Goal: Use online tool/utility: Utilize a website feature to perform a specific function

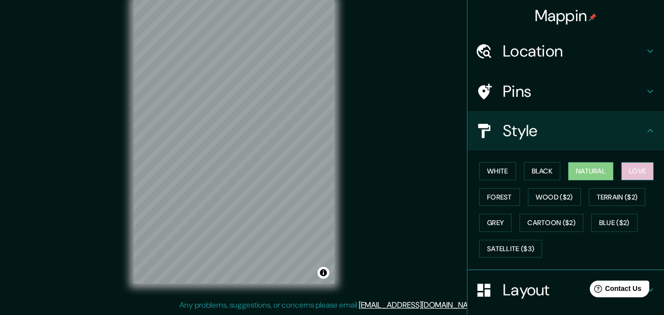
click at [631, 167] on button "Love" at bounding box center [637, 171] width 32 height 18
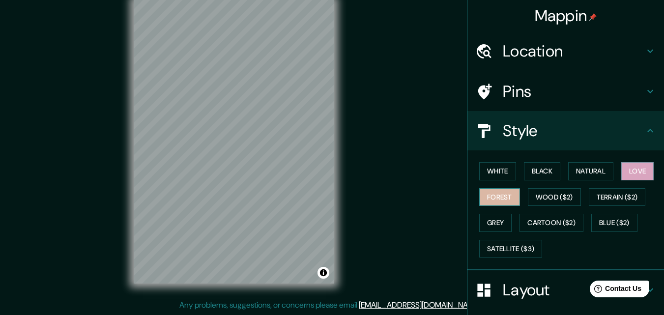
click at [505, 190] on button "Forest" at bounding box center [499, 197] width 41 height 18
click at [483, 219] on button "Grey" at bounding box center [495, 223] width 32 height 18
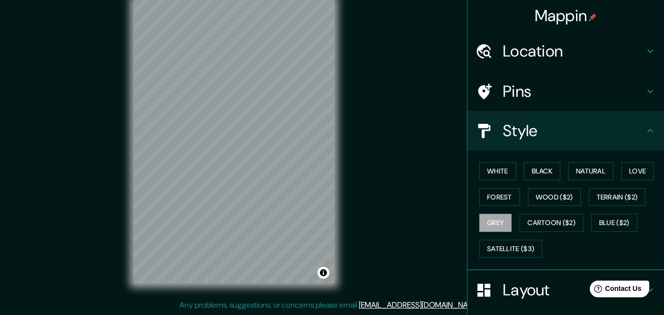
click at [571, 102] on div "Pins" at bounding box center [565, 91] width 197 height 39
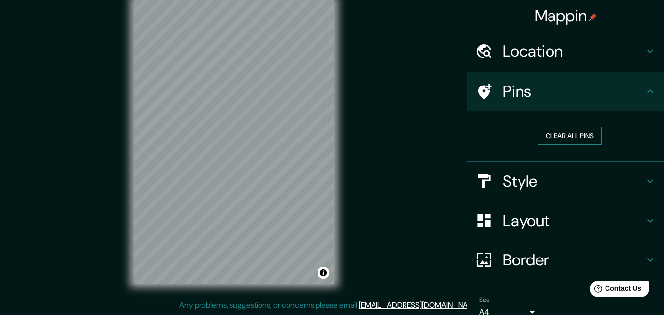
click at [569, 134] on button "Clear all pins" at bounding box center [570, 136] width 64 height 18
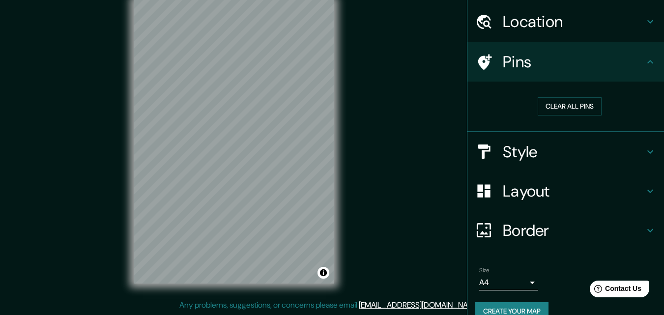
scroll to position [46, 0]
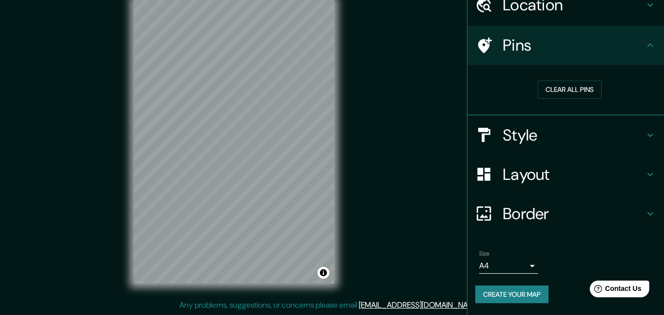
click at [577, 212] on h4 "Border" at bounding box center [574, 214] width 142 height 20
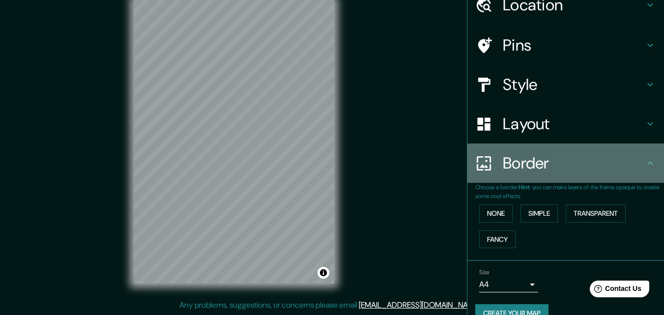
click at [556, 180] on div "Border" at bounding box center [565, 163] width 197 height 39
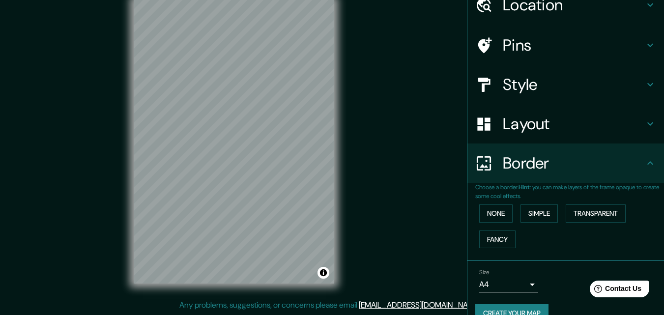
click at [559, 168] on h4 "Border" at bounding box center [574, 163] width 142 height 20
click at [554, 96] on div "Style" at bounding box center [565, 84] width 197 height 39
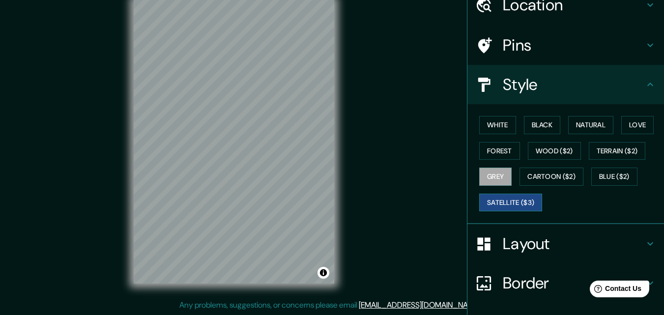
click at [505, 208] on button "Satellite ($3)" at bounding box center [510, 203] width 63 height 18
click at [531, 183] on button "Cartoon ($2)" at bounding box center [552, 177] width 64 height 18
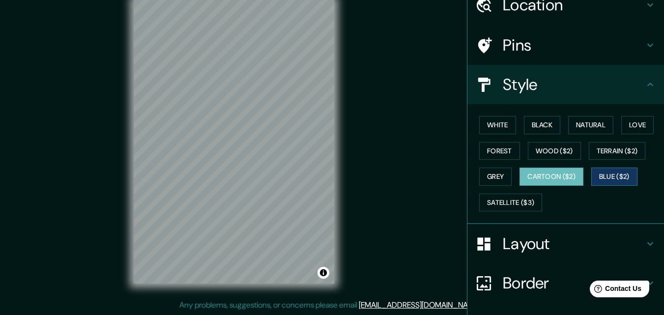
click at [601, 177] on button "Blue ($2)" at bounding box center [614, 177] width 46 height 18
click at [523, 240] on h4 "Layout" at bounding box center [574, 244] width 142 height 20
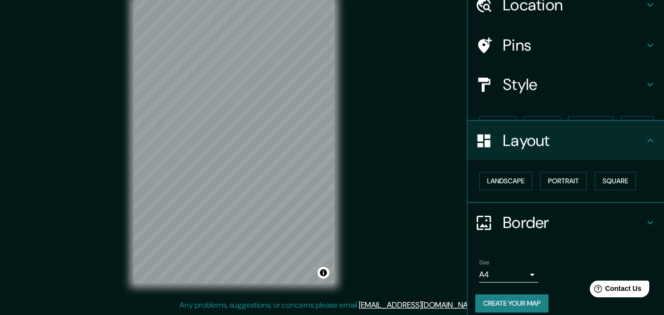
scroll to position [38, 0]
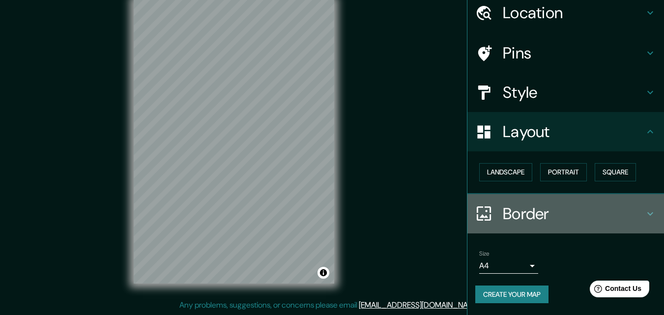
click at [534, 210] on h4 "Border" at bounding box center [574, 214] width 142 height 20
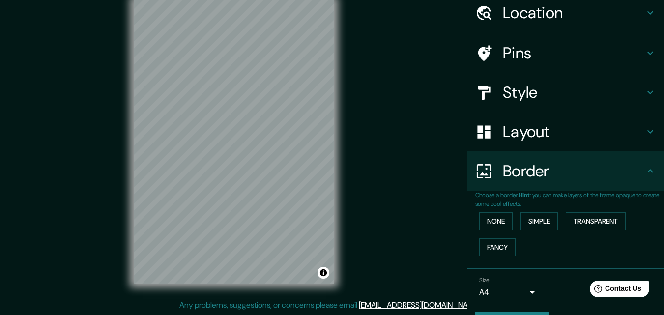
click at [533, 198] on p "Choose a border. Hint : you can make layers of the frame opaque to create some …" at bounding box center [569, 200] width 189 height 18
click at [527, 182] on div "Border" at bounding box center [565, 170] width 197 height 39
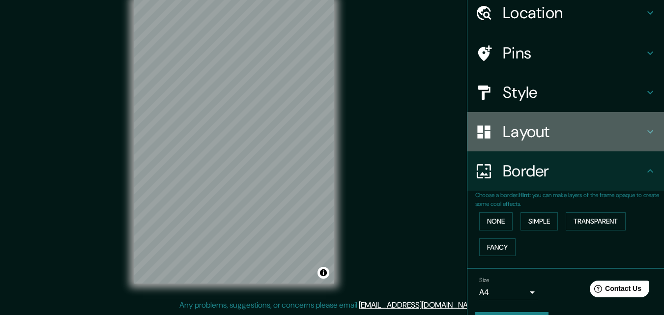
click at [520, 141] on h4 "Layout" at bounding box center [574, 132] width 142 height 20
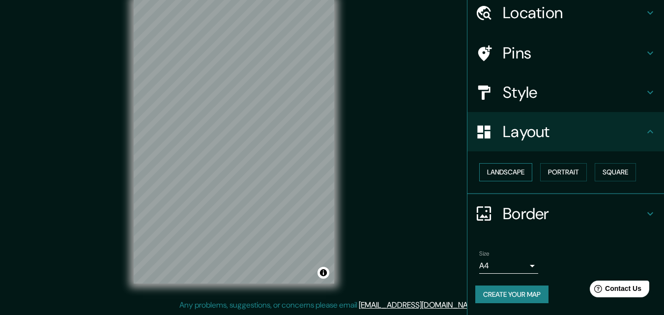
click at [507, 173] on button "Landscape" at bounding box center [505, 172] width 53 height 18
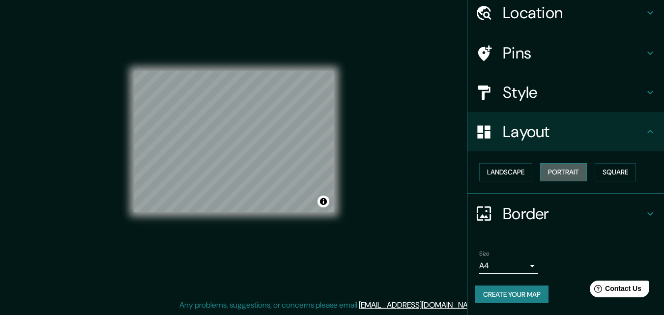
click at [554, 172] on button "Portrait" at bounding box center [563, 172] width 47 height 18
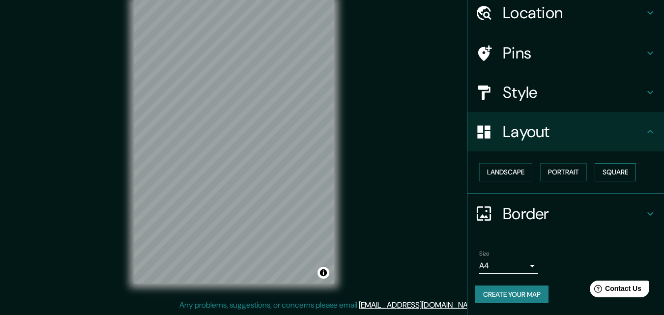
click at [609, 171] on button "Square" at bounding box center [615, 172] width 41 height 18
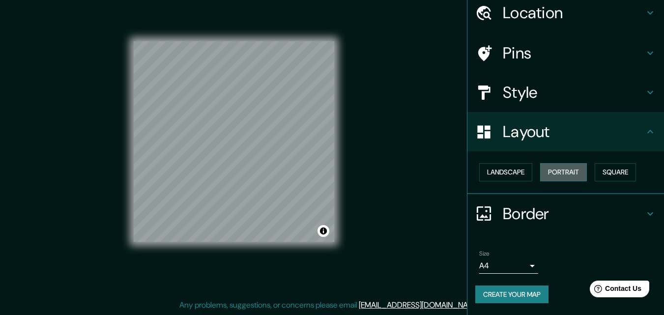
click at [571, 170] on button "Portrait" at bounding box center [563, 172] width 47 height 18
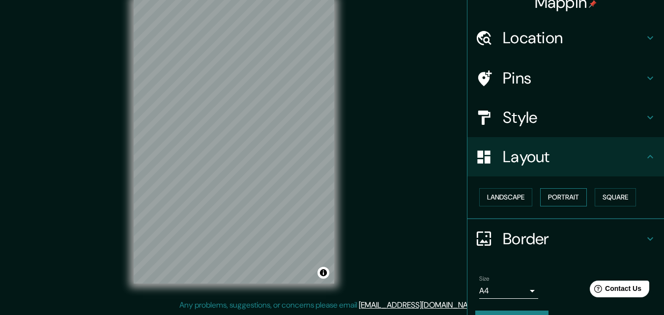
scroll to position [0, 0]
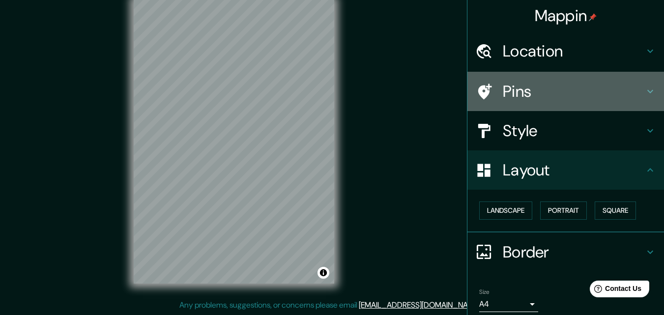
click at [532, 84] on h4 "Pins" at bounding box center [574, 92] width 142 height 20
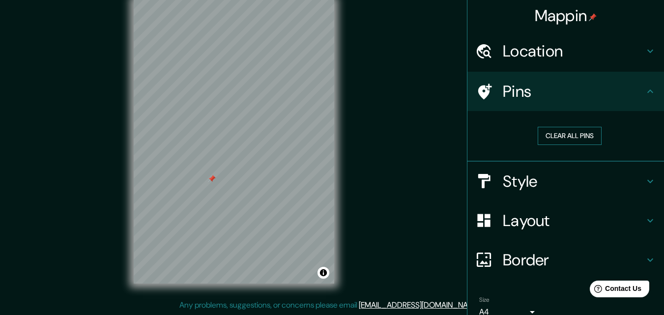
click at [554, 138] on button "Clear all pins" at bounding box center [570, 136] width 64 height 18
